Goal: Task Accomplishment & Management: Complete application form

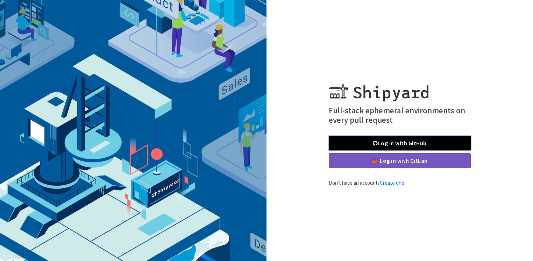
click at [378, 143] on link "Log in with GitHub" at bounding box center [400, 143] width 142 height 15
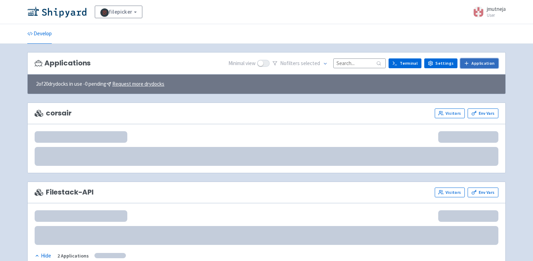
click at [478, 63] on link "Application" at bounding box center [479, 63] width 38 height 10
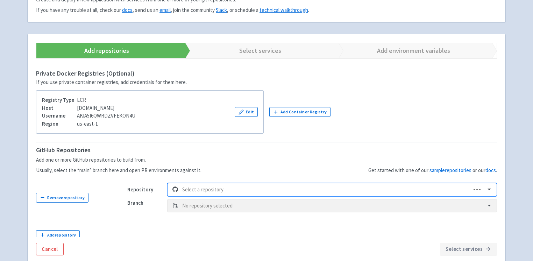
scroll to position [163, 0]
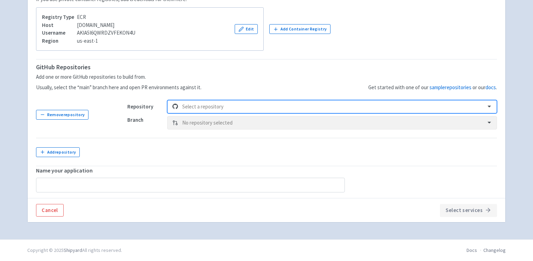
click at [205, 106] on div at bounding box center [331, 106] width 299 height 9
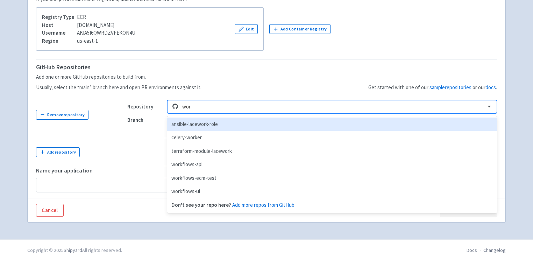
type input "work"
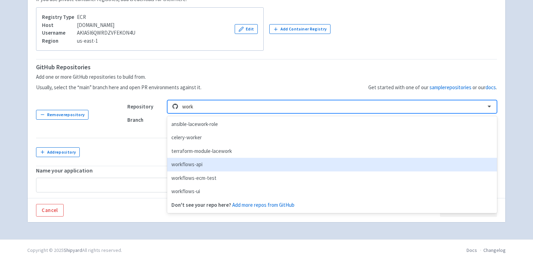
click at [199, 163] on div "workflows-api" at bounding box center [332, 165] width 330 height 14
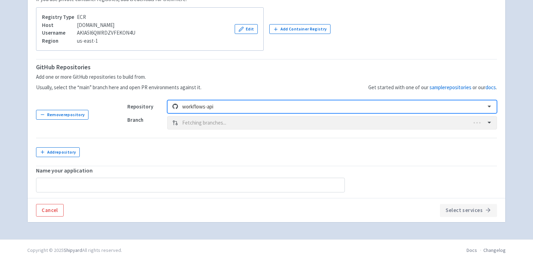
type input "workflows-api"
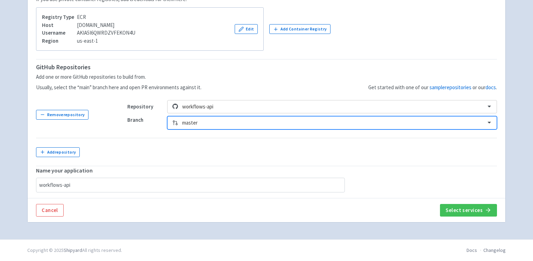
click at [193, 125] on div at bounding box center [331, 122] width 299 height 9
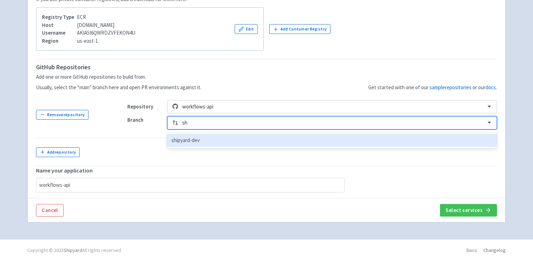
type input "shi"
click at [195, 139] on div "shipyard-dev" at bounding box center [332, 141] width 330 height 14
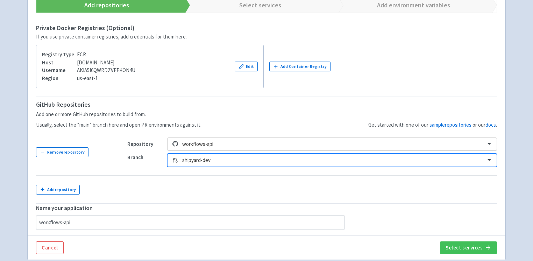
scroll to position [126, 0]
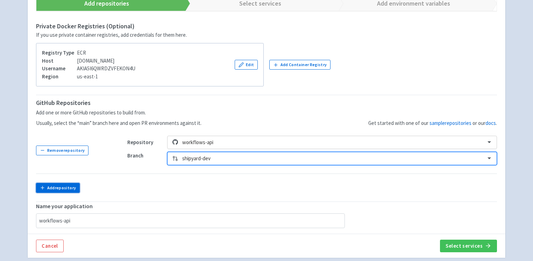
click at [64, 189] on button "Add repository" at bounding box center [58, 188] width 44 height 10
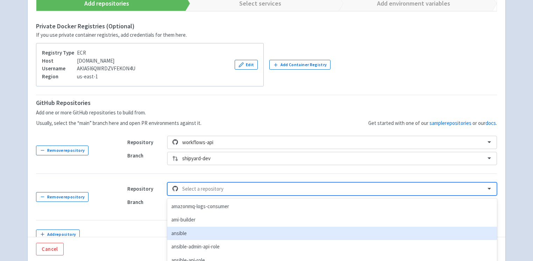
scroll to position [173, 0]
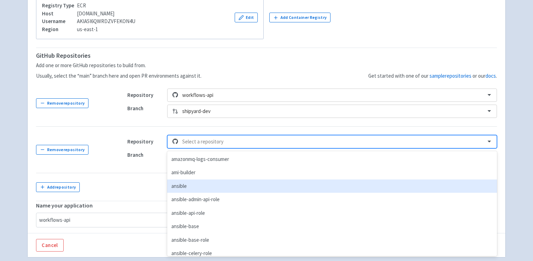
click at [195, 148] on div "option ansible focused, 3 of 225. 225 results available. Use Up and Down to cho…" at bounding box center [332, 141] width 330 height 13
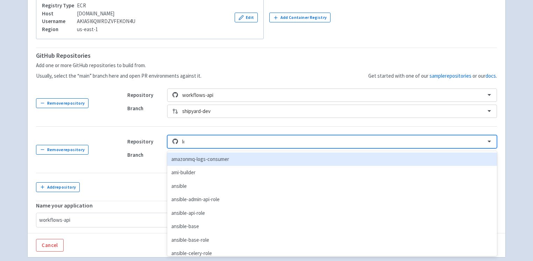
type input "loc"
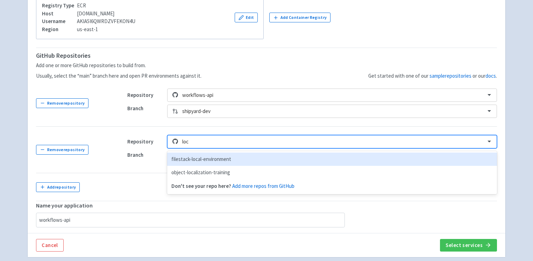
click at [190, 164] on div "filestack-local-environment" at bounding box center [332, 159] width 330 height 14
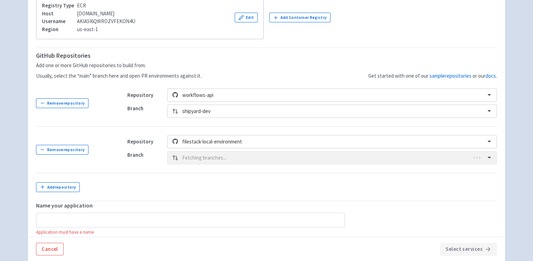
click at [200, 159] on div "Branch Fetching branches..." at bounding box center [312, 157] width 370 height 13
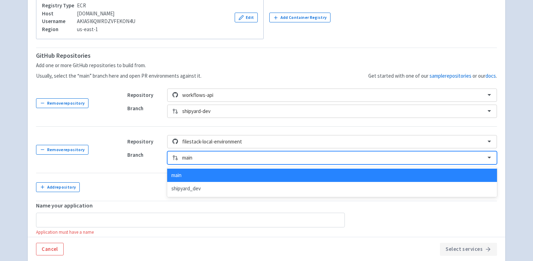
click at [200, 159] on div at bounding box center [331, 157] width 299 height 9
type input "s"
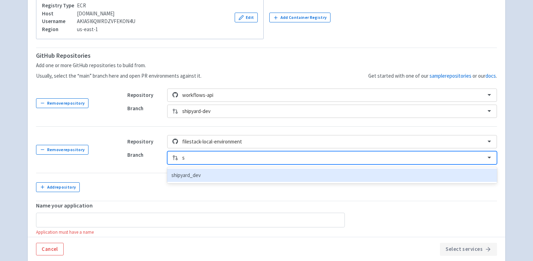
click at [196, 173] on div "shipyard_dev" at bounding box center [332, 176] width 330 height 14
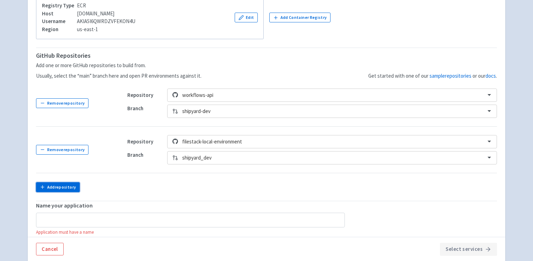
click at [66, 188] on button "Add repository" at bounding box center [58, 187] width 44 height 10
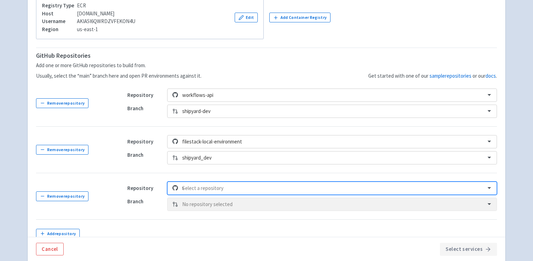
scroll to position [220, 0]
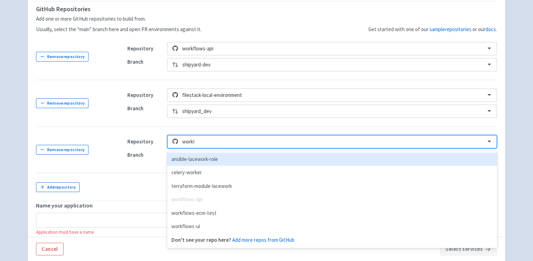
type input "workfl"
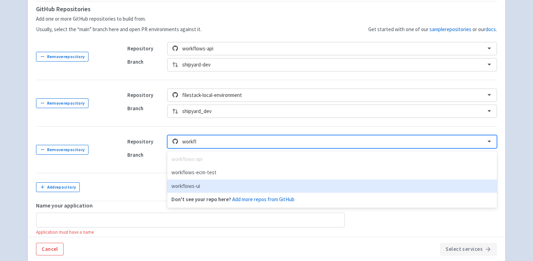
click at [202, 184] on div "workflows-ui" at bounding box center [332, 186] width 330 height 14
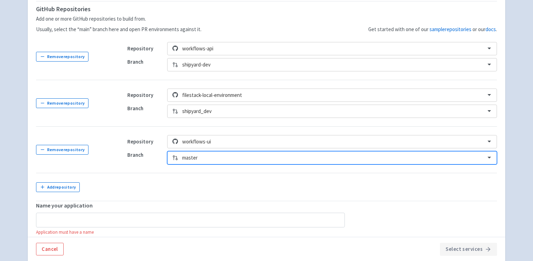
scroll to position [235, 0]
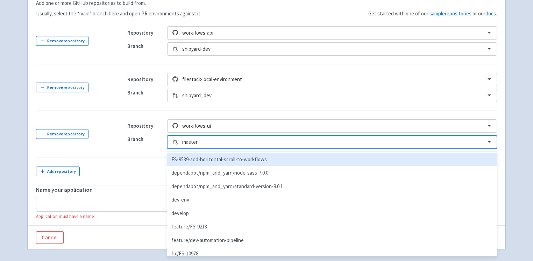
click at [191, 149] on div "option FS-9539-add-horizontal-scroll-to-workflows focused, 1 of 12. 12 results …" at bounding box center [332, 141] width 330 height 13
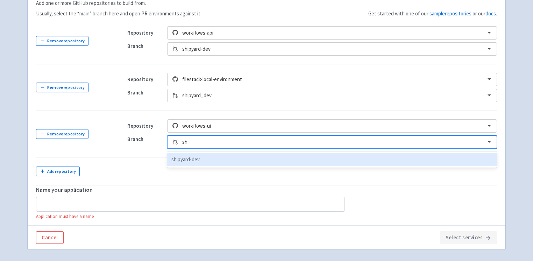
type input "shi"
click at [191, 159] on div "shipyard-dev" at bounding box center [332, 160] width 330 height 14
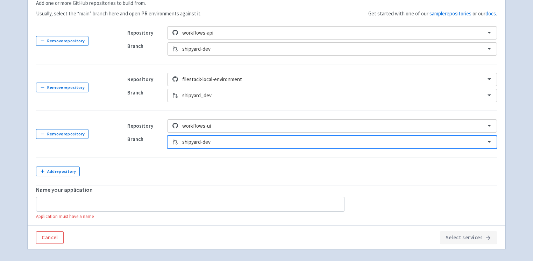
scroll to position [264, 0]
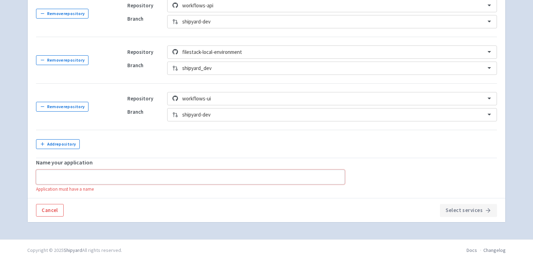
click at [205, 173] on input "text" at bounding box center [190, 177] width 309 height 15
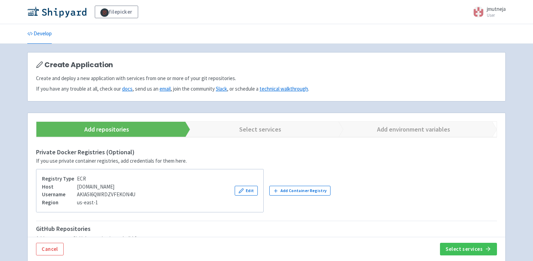
scroll to position [256, 0]
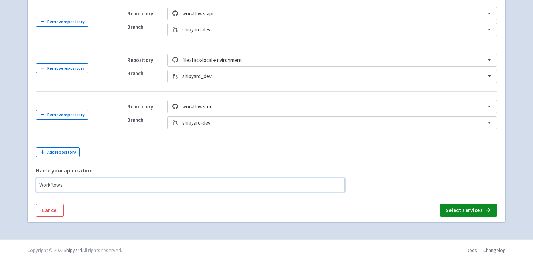
type input "Workflows"
click at [473, 209] on button "Select services" at bounding box center [468, 210] width 57 height 13
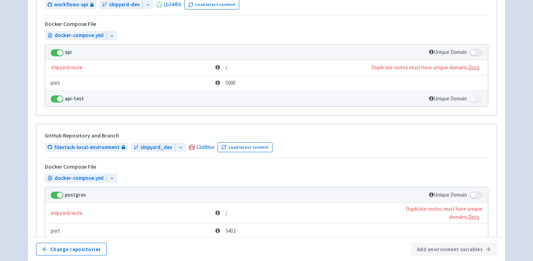
scroll to position [189, 0]
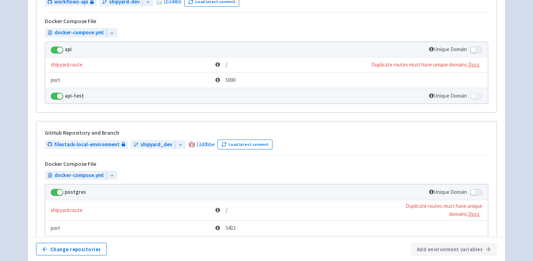
click at [476, 51] on span at bounding box center [476, 49] width 13 height 7
click at [474, 50] on input "checkbox" at bounding box center [472, 47] width 5 height 5
checkbox input "true"
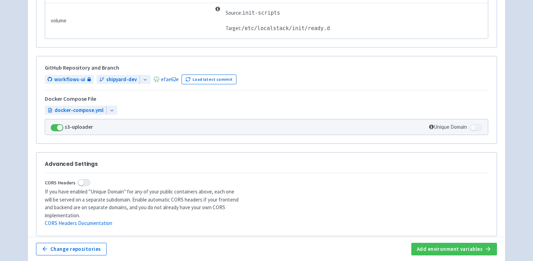
scroll to position [769, 0]
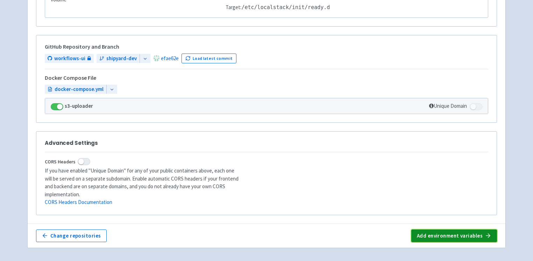
click at [447, 229] on button "Add environment variables" at bounding box center [454, 235] width 86 height 13
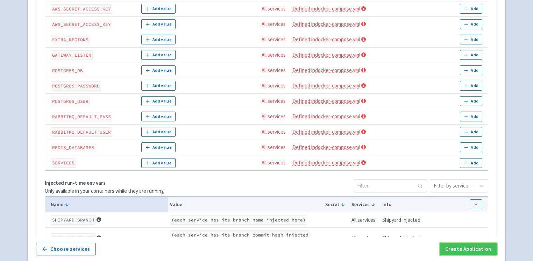
scroll to position [378, 0]
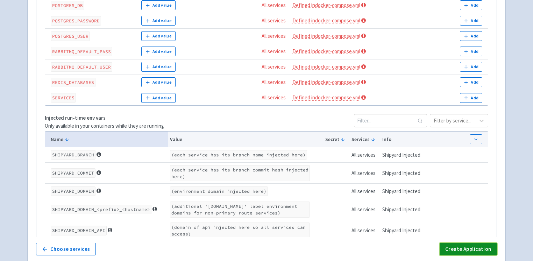
click at [457, 250] on button "Create Application" at bounding box center [467, 249] width 57 height 13
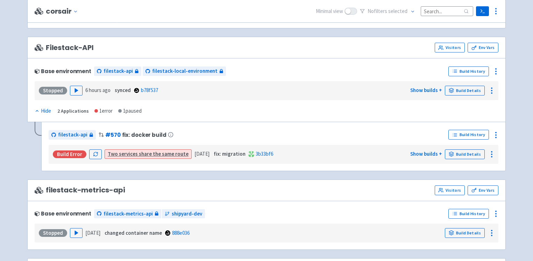
scroll to position [138, 0]
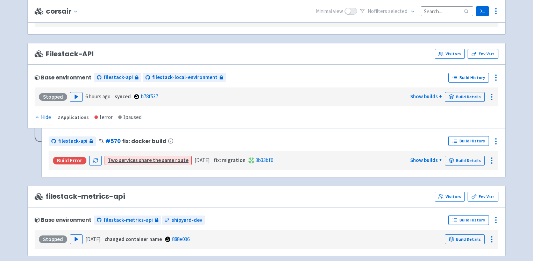
click at [134, 160] on link "Two services share the same route" at bounding box center [148, 160] width 81 height 7
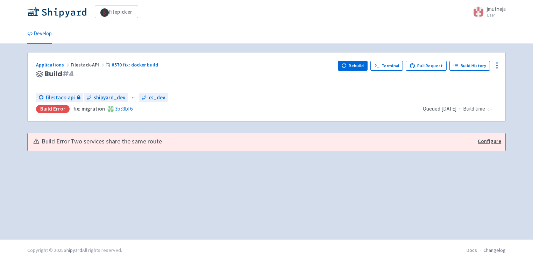
click at [486, 140] on link "Configure" at bounding box center [489, 141] width 23 height 8
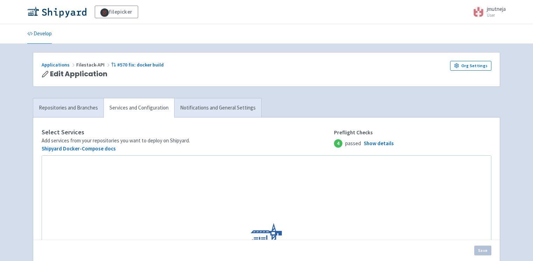
checkbox input "false"
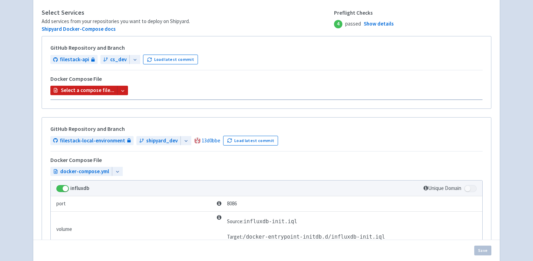
scroll to position [145, 0]
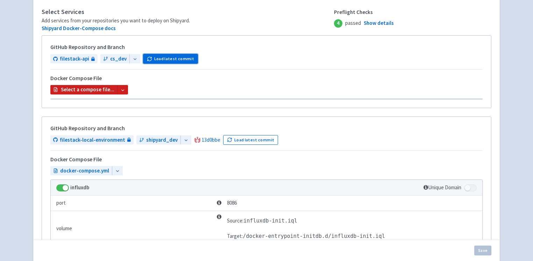
click at [163, 61] on button "Load latest commit" at bounding box center [170, 59] width 55 height 10
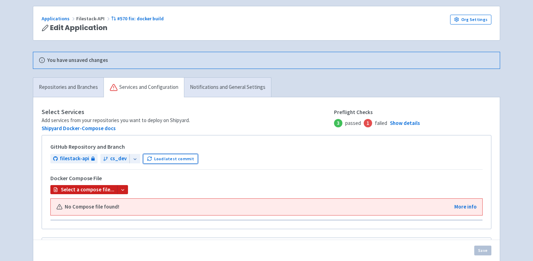
scroll to position [109, 0]
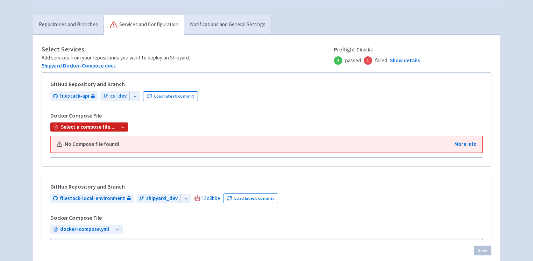
click at [133, 94] on icon at bounding box center [135, 96] width 5 height 5
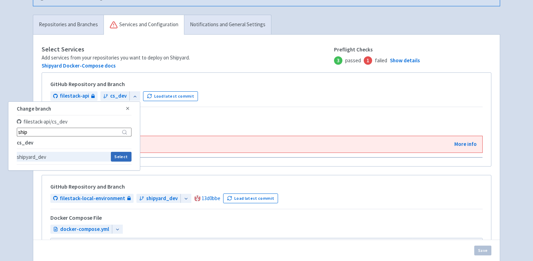
type input "ship"
click at [121, 158] on button "Select" at bounding box center [121, 157] width 21 height 10
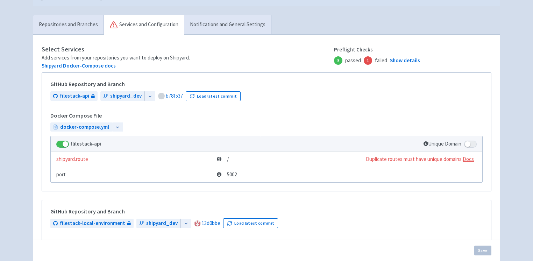
scroll to position [145, 0]
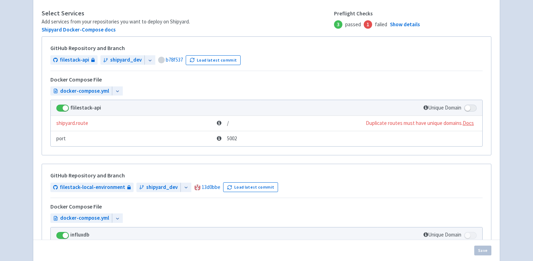
click at [467, 107] on span at bounding box center [470, 108] width 13 height 7
click at [467, 107] on input "checkbox" at bounding box center [466, 106] width 5 height 5
checkbox input "true"
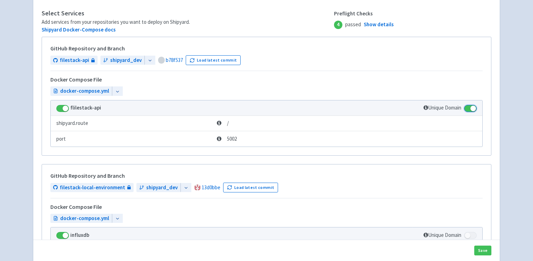
scroll to position [683, 0]
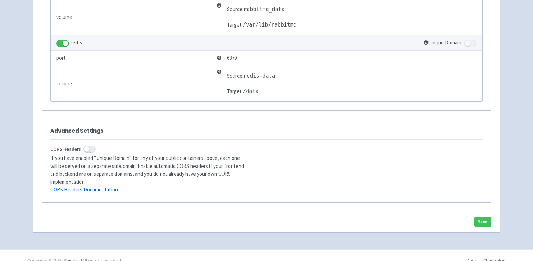
click at [488, 217] on div "Save" at bounding box center [266, 221] width 466 height 21
click at [480, 211] on div "Save" at bounding box center [266, 221] width 466 height 21
click at [481, 217] on button "Save" at bounding box center [482, 222] width 17 height 10
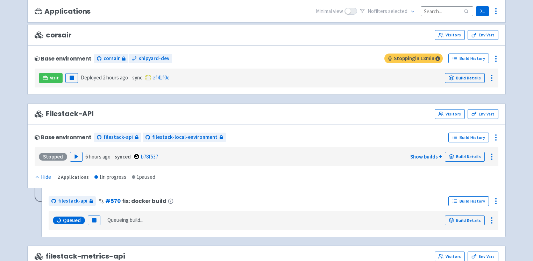
scroll to position [80, 0]
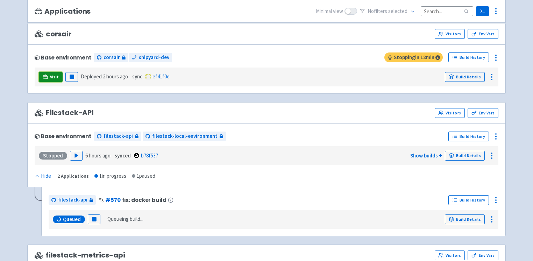
click at [51, 77] on span "Visit" at bounding box center [54, 77] width 9 height 6
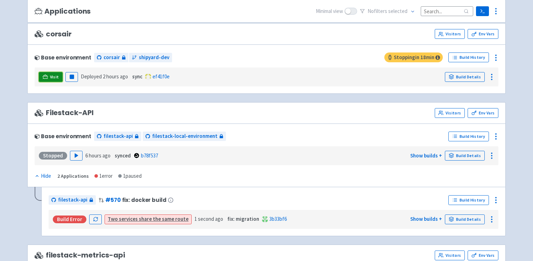
click at [53, 78] on span "Visit" at bounding box center [54, 77] width 9 height 6
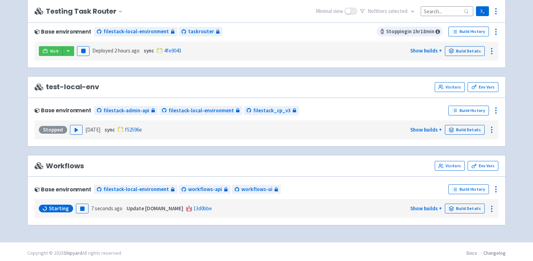
click at [53, 208] on span "Starting" at bounding box center [59, 208] width 20 height 7
click at [452, 164] on link "Visitors" at bounding box center [450, 166] width 30 height 10
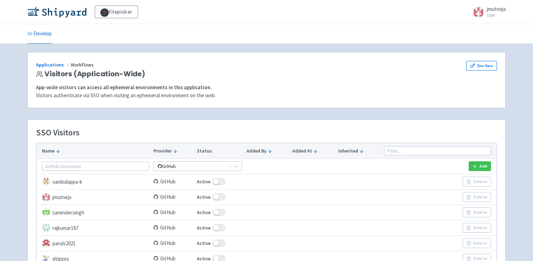
click at [217, 197] on span at bounding box center [219, 196] width 13 height 7
click at [201, 197] on input "Active" at bounding box center [199, 197] width 5 height 5
checkbox input "false"
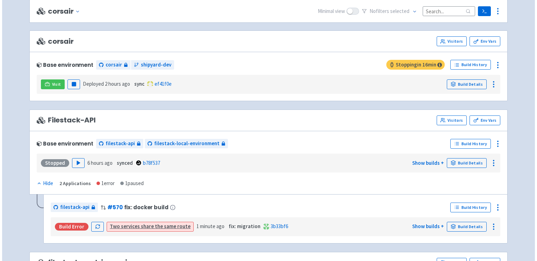
scroll to position [139, 0]
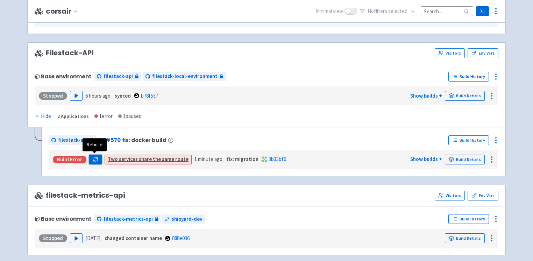
click at [94, 157] on icon "button" at bounding box center [95, 159] width 5 height 5
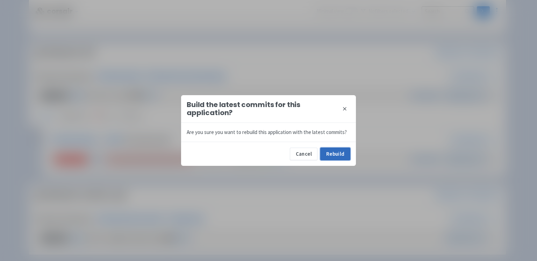
click at [338, 158] on button "Rebuild" at bounding box center [335, 154] width 30 height 13
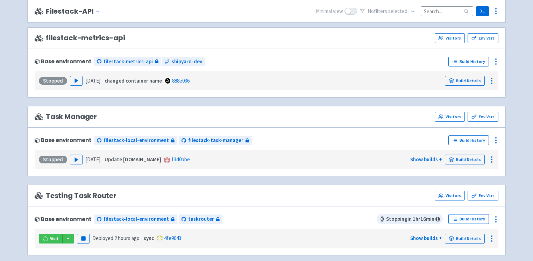
scroll to position [316, 0]
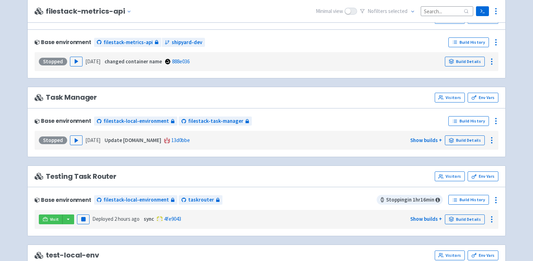
click at [74, 143] on div "Stopped Play [DATE] Update [DOMAIN_NAME] 13d0bbe Show builds + Build Details" at bounding box center [266, 140] width 458 height 13
click at [76, 141] on button "Play" at bounding box center [76, 140] width 13 height 10
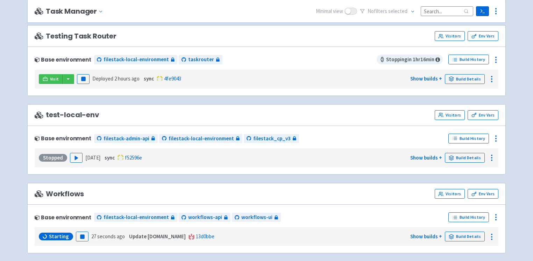
scroll to position [457, 0]
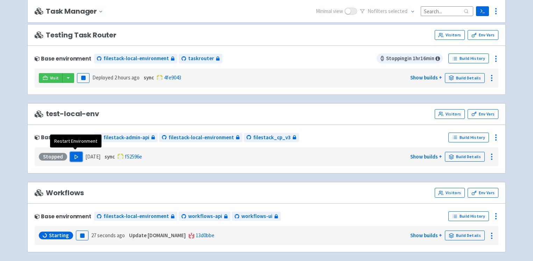
click at [76, 154] on icon "button" at bounding box center [76, 156] width 5 height 5
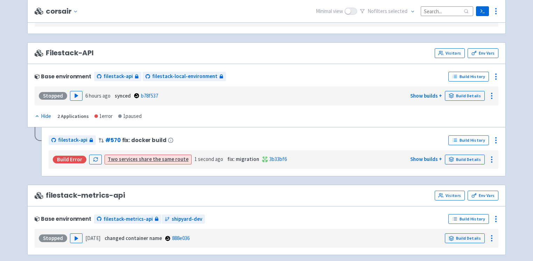
scroll to position [140, 0]
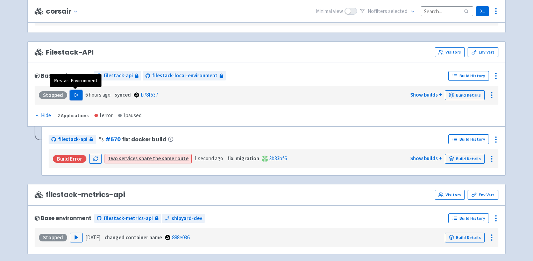
click at [74, 92] on icon "button" at bounding box center [76, 94] width 5 height 5
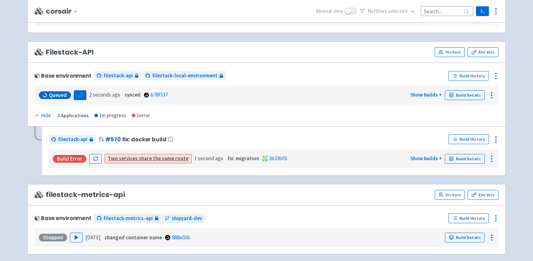
click at [134, 156] on link "Two services share the same route" at bounding box center [148, 158] width 81 height 7
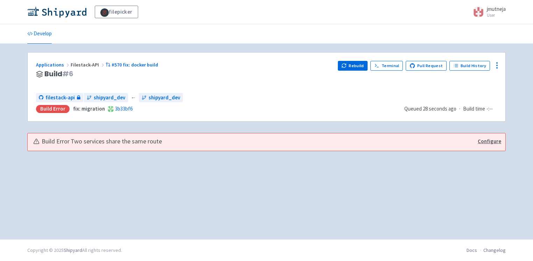
click at [493, 141] on link "Configure" at bounding box center [489, 141] width 23 height 8
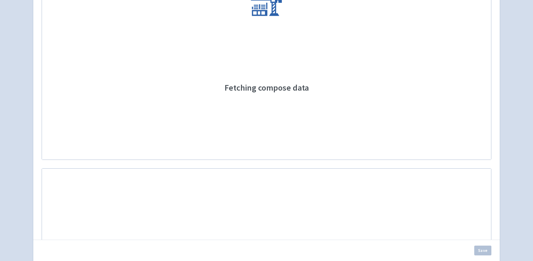
checkbox input "false"
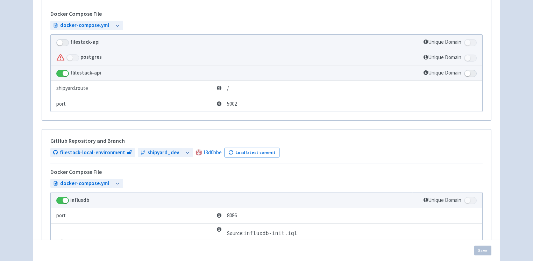
scroll to position [187, 0]
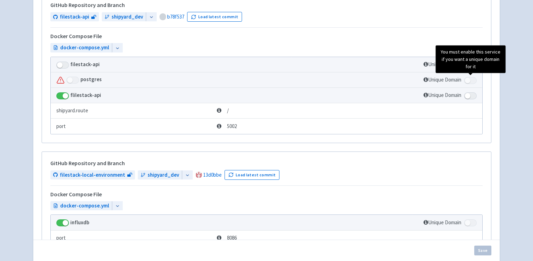
click at [472, 80] on span at bounding box center [470, 80] width 13 height 7
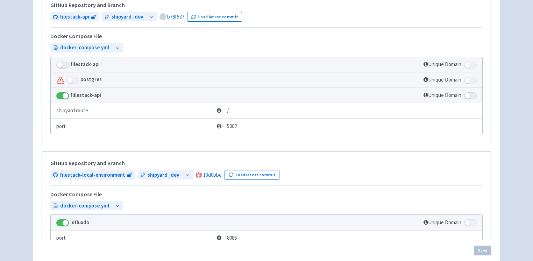
click at [73, 78] on span at bounding box center [72, 80] width 13 height 7
click at [61, 64] on span at bounding box center [62, 65] width 13 height 7
click at [61, 64] on input "checkbox" at bounding box center [58, 62] width 5 height 5
checkbox input "true"
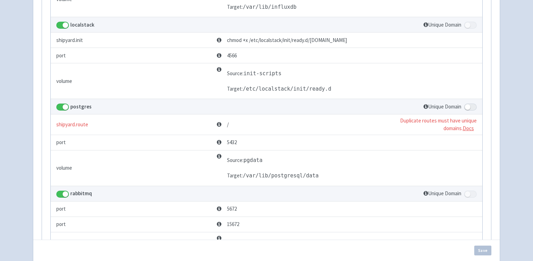
scroll to position [522, 0]
click at [471, 103] on span at bounding box center [470, 105] width 13 height 7
click at [468, 103] on input "checkbox" at bounding box center [466, 104] width 5 height 5
checkbox input "true"
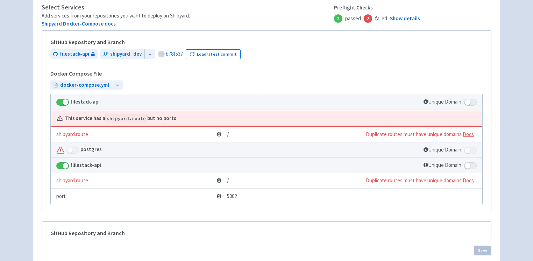
scroll to position [151, 0]
click at [72, 146] on span at bounding box center [72, 149] width 13 height 7
click at [478, 98] on td "Unique Domain" at bounding box center [371, 100] width 222 height 15
click at [476, 99] on span at bounding box center [470, 101] width 13 height 7
click at [468, 99] on input "checkbox" at bounding box center [466, 99] width 5 height 5
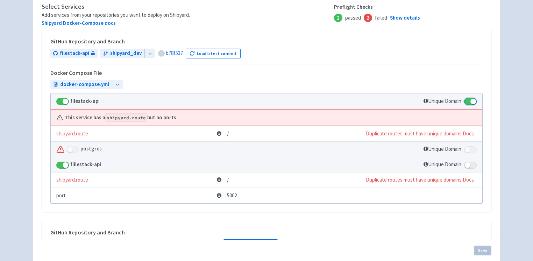
checkbox input "true"
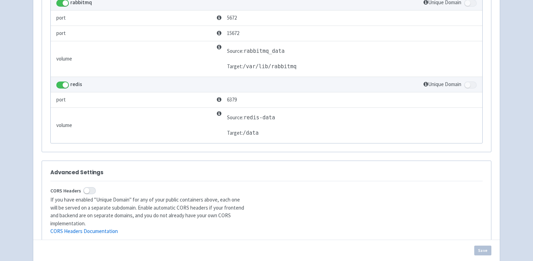
scroll to position [747, 0]
